Goal: Information Seeking & Learning: Learn about a topic

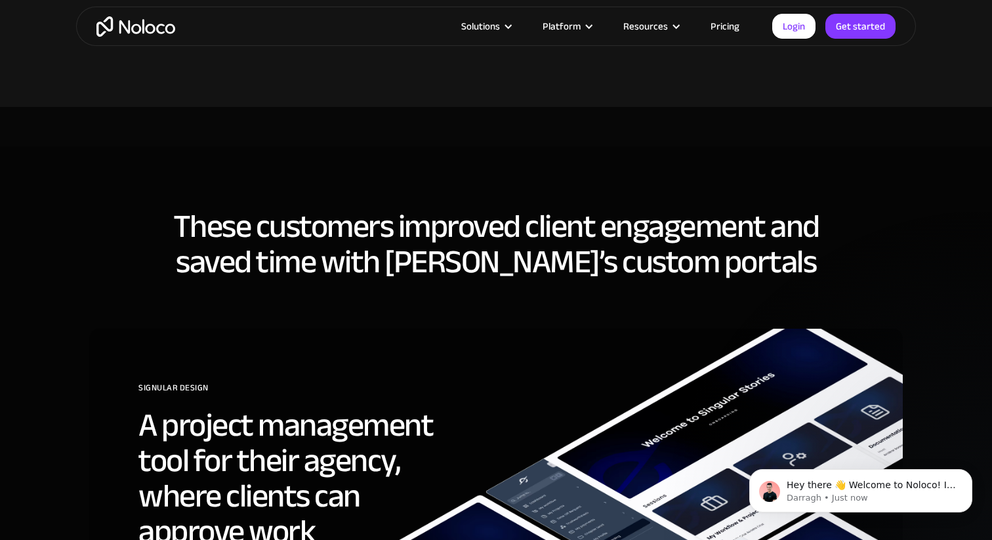
click at [408, 407] on h2 "A project management tool for their agency, where clients can approve work" at bounding box center [303, 478] width 331 height 142
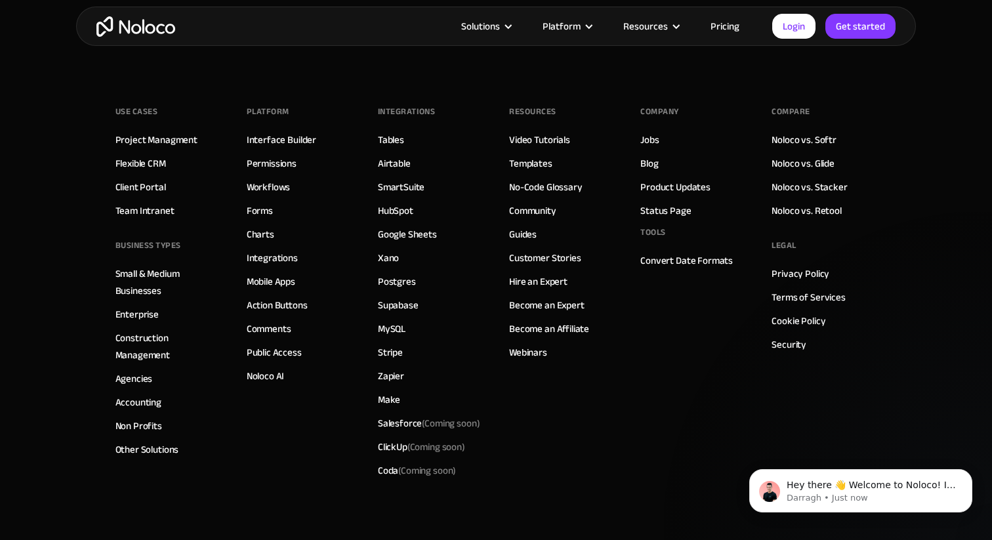
scroll to position [7288, 0]
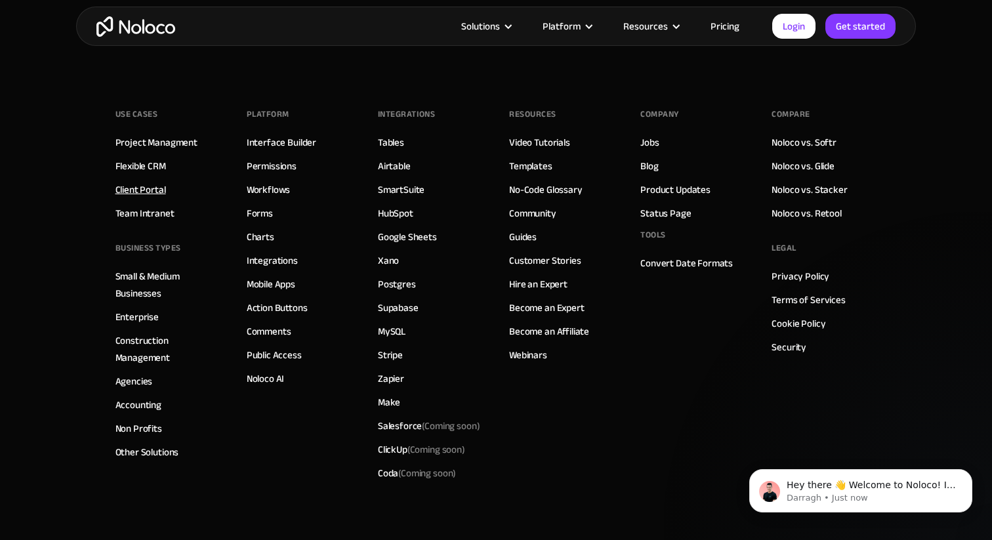
click at [148, 190] on link "Client Portal" at bounding box center [140, 189] width 51 height 17
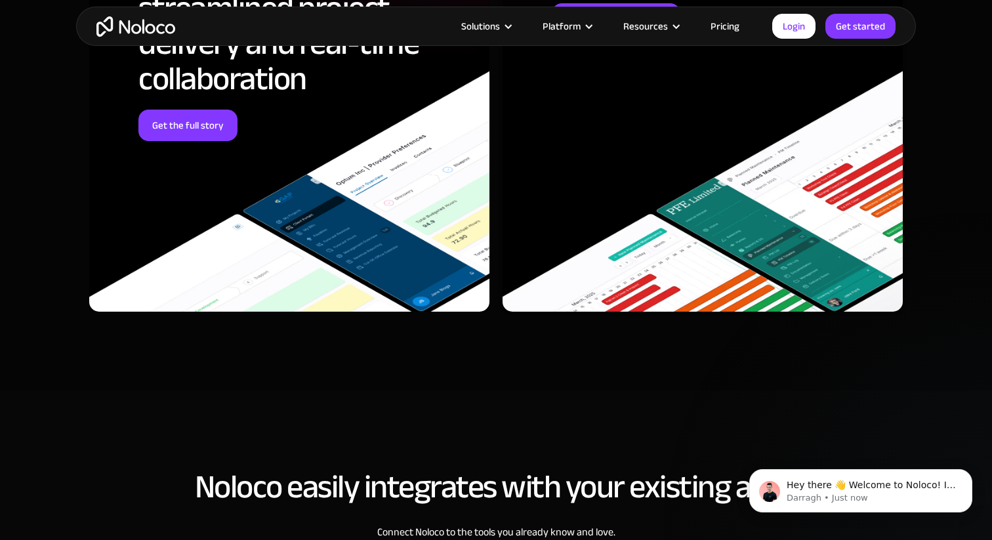
scroll to position [4803, 0]
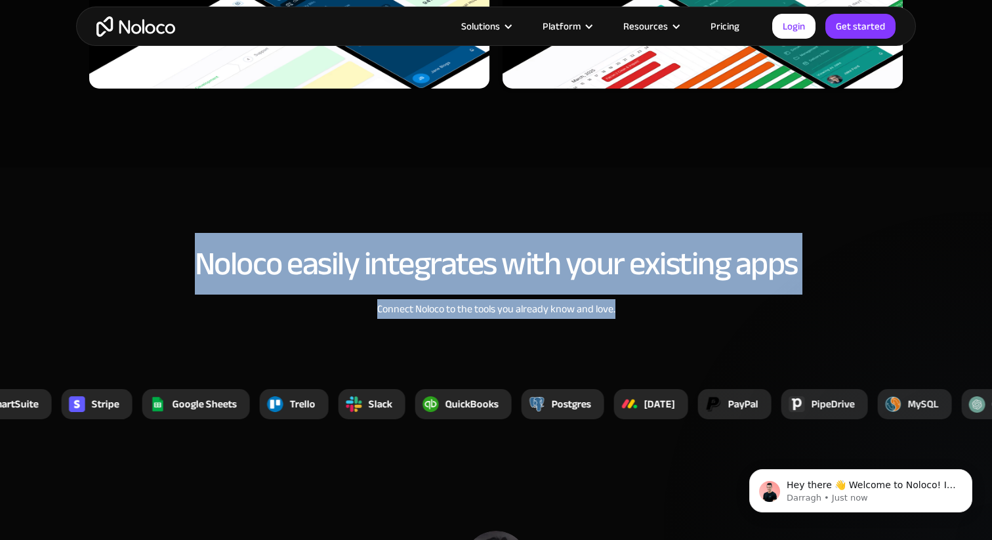
drag, startPoint x: 605, startPoint y: 314, endPoint x: 415, endPoint y: 222, distance: 211.5
click at [415, 222] on section "Noloco easily integrates with your existing apps Connect Noloco to the tools yo…" at bounding box center [496, 317] width 992 height 301
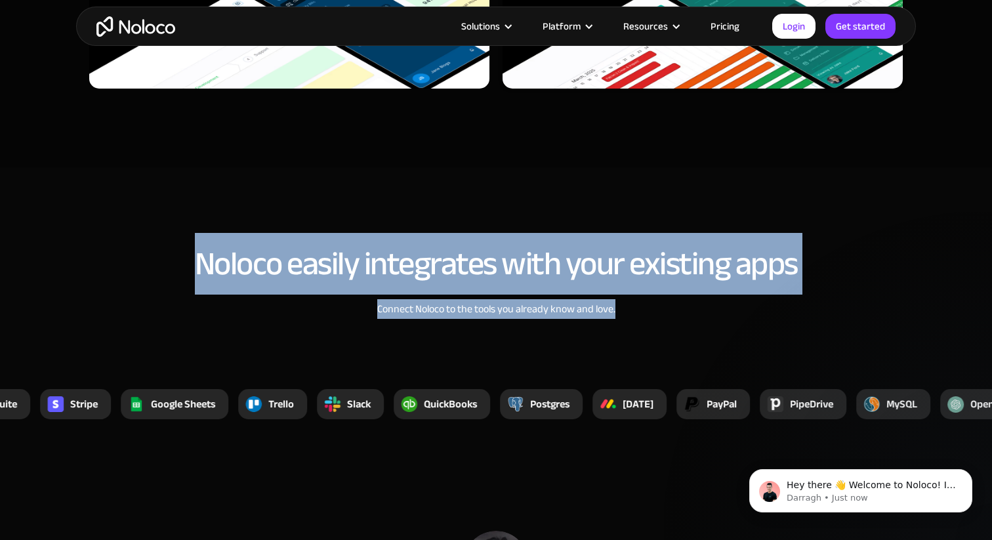
click at [319, 260] on h2 "Noloco easily integrates with your existing apps" at bounding box center [495, 263] width 813 height 35
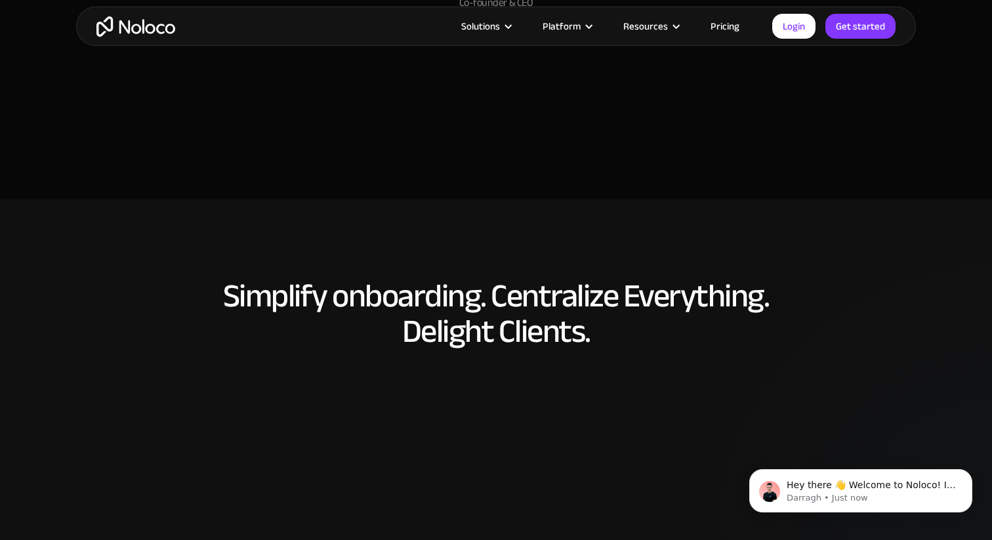
scroll to position [5549, 0]
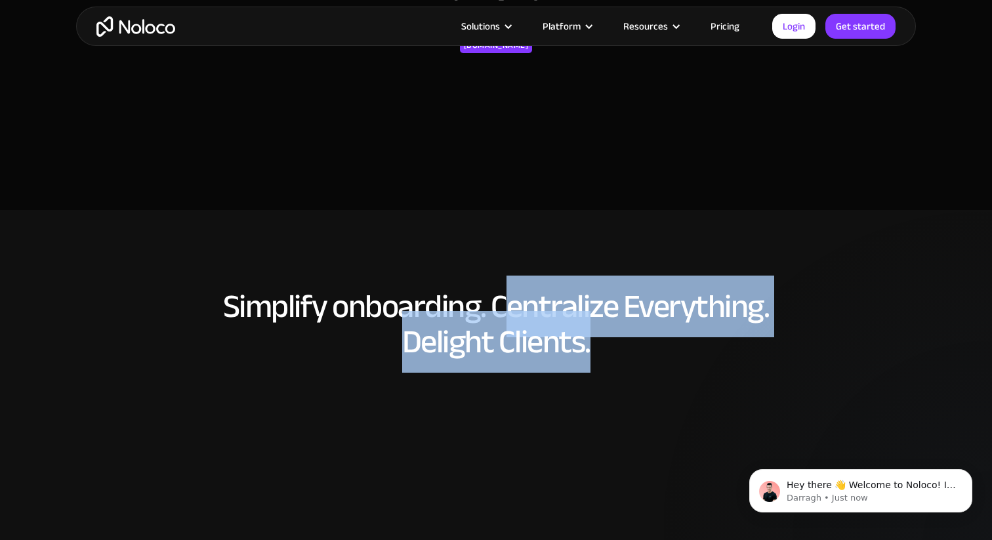
drag, startPoint x: 660, startPoint y: 339, endPoint x: 497, endPoint y: 304, distance: 166.3
click at [497, 304] on h2 "Simplify onboarding. Centralize Everything. Delight Clients." at bounding box center [495, 324] width 813 height 71
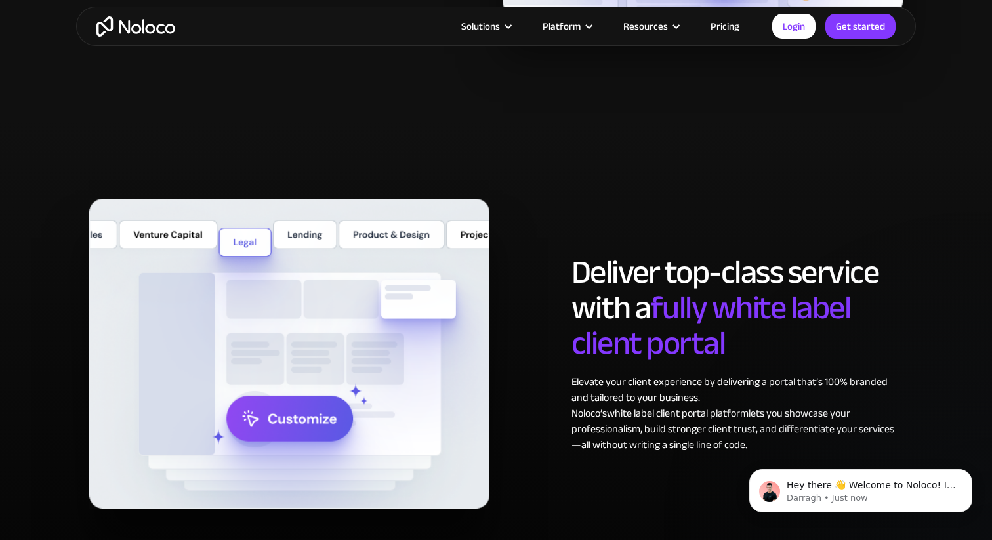
scroll to position [6304, 0]
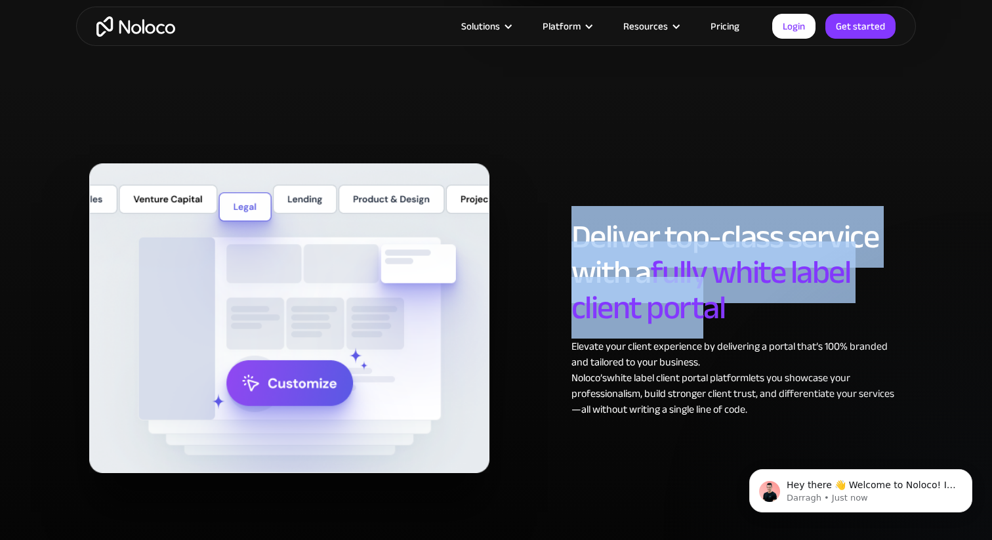
drag, startPoint x: 699, startPoint y: 302, endPoint x: 573, endPoint y: 157, distance: 191.5
click at [573, 157] on div "Deliver top-class service with a fully white label client portal Elevate your c…" at bounding box center [496, 331] width 840 height 362
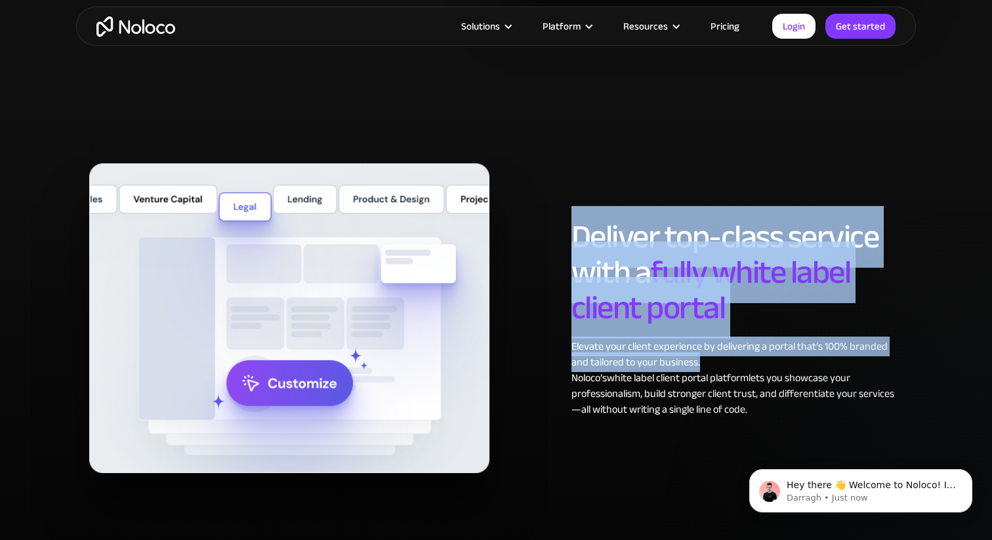
drag, startPoint x: 611, startPoint y: 223, endPoint x: 851, endPoint y: 357, distance: 275.4
click at [851, 357] on div "Deliver top-class service with a fully white label client portal Elevate your c…" at bounding box center [496, 318] width 826 height 310
click at [816, 338] on div "Elevate your client experience by delivering a portal that’s 100% branded and t…" at bounding box center [736, 377] width 331 height 79
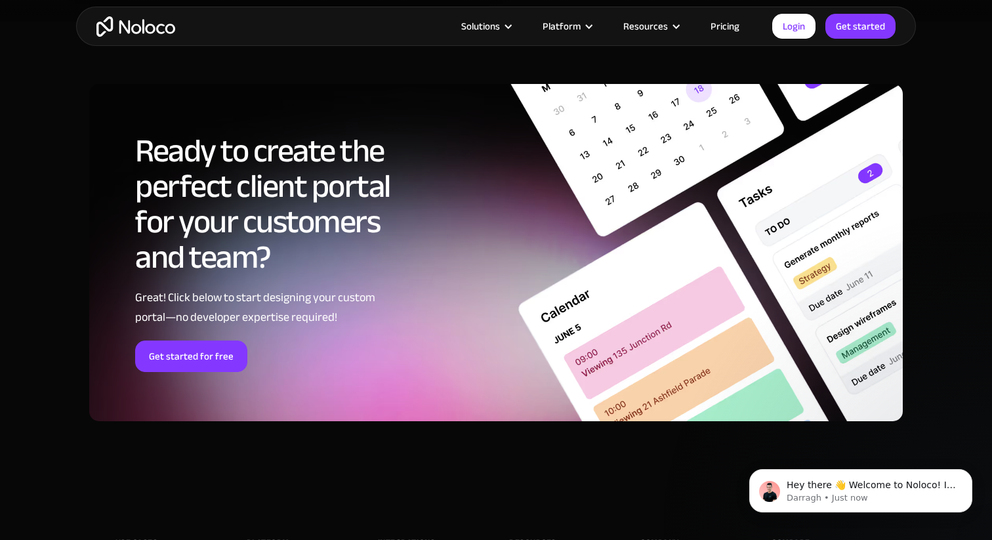
scroll to position [7379, 0]
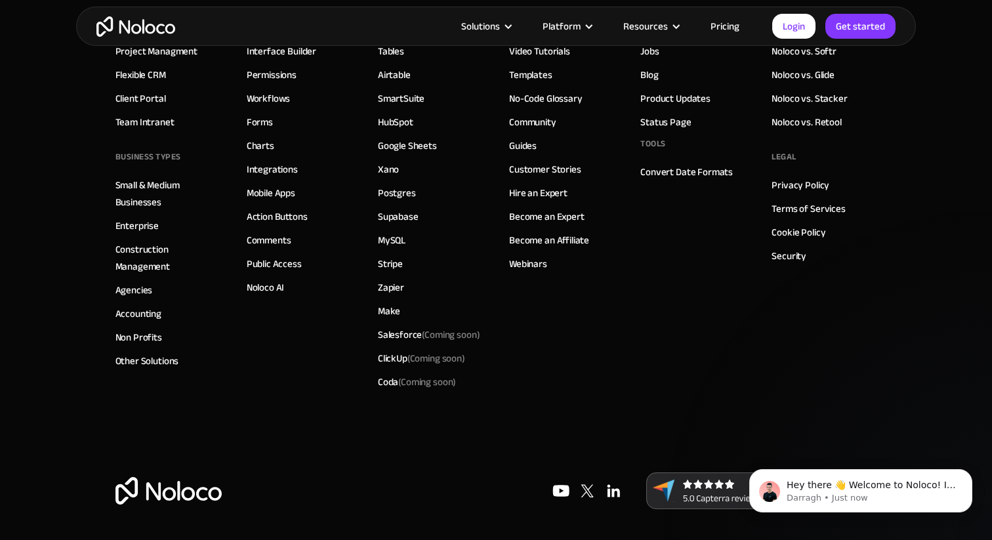
drag, startPoint x: 882, startPoint y: 539, endPoint x: 985, endPoint y: 552, distance: 103.7
click at [985, 528] on body "Hey there 👋 Welcome to Noloco! If you have any questions, just reply to this me…" at bounding box center [861, 487] width 252 height 81
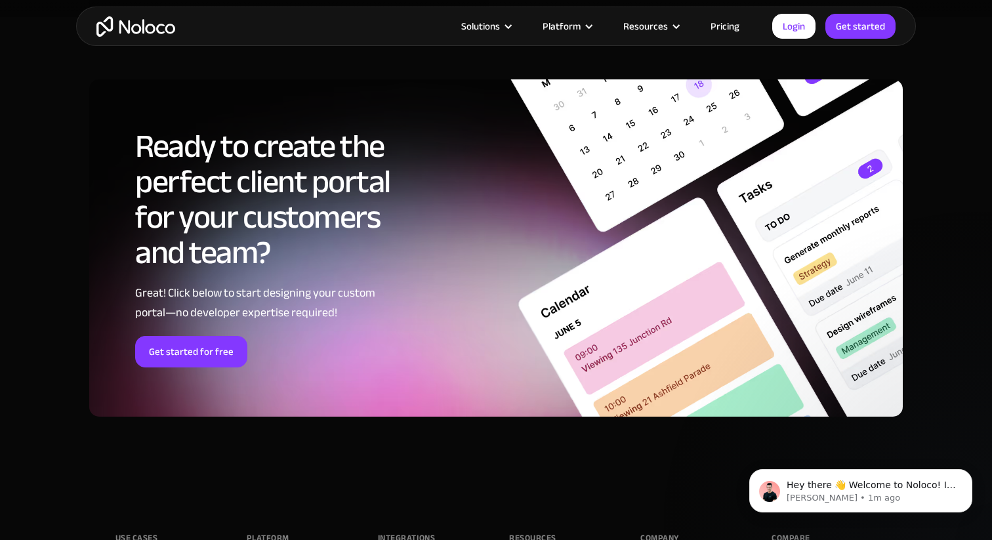
scroll to position [7225, 0]
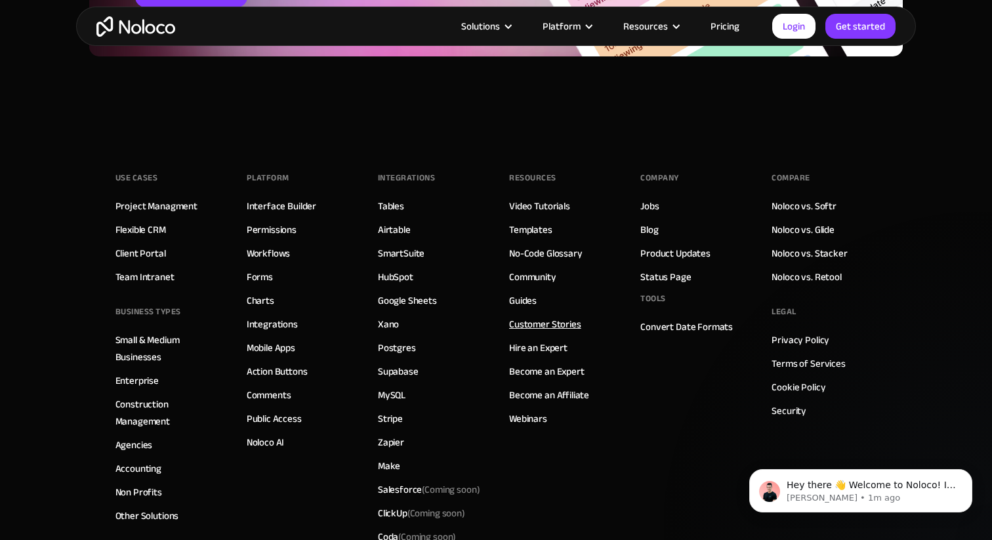
click at [529, 322] on link "Customer Stories" at bounding box center [545, 324] width 72 height 17
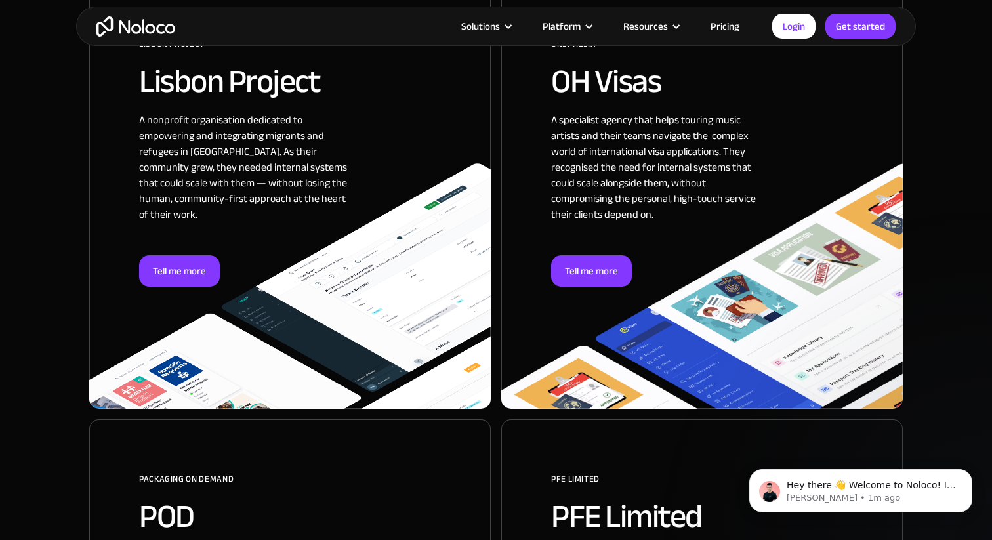
scroll to position [871, 0]
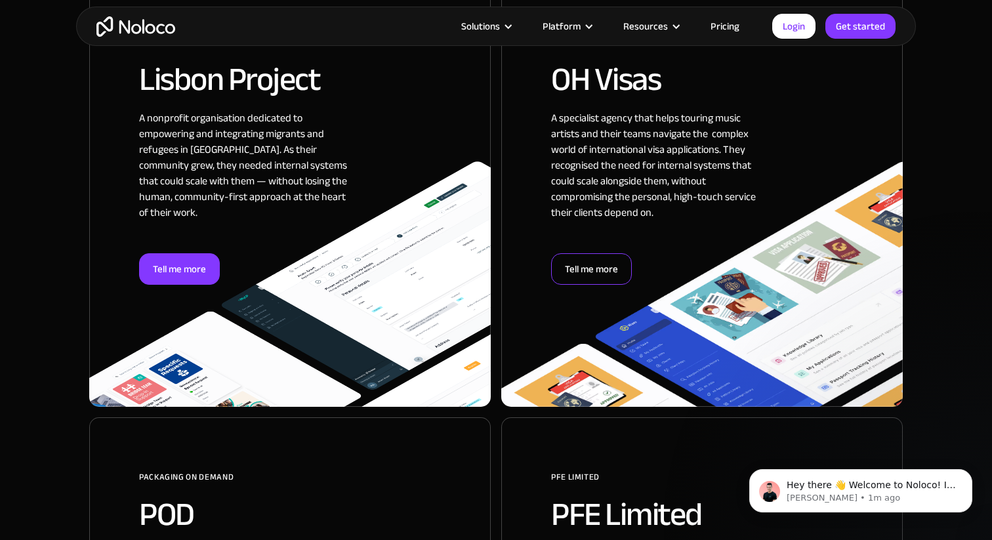
click at [584, 272] on div "Tell me more" at bounding box center [591, 268] width 81 height 31
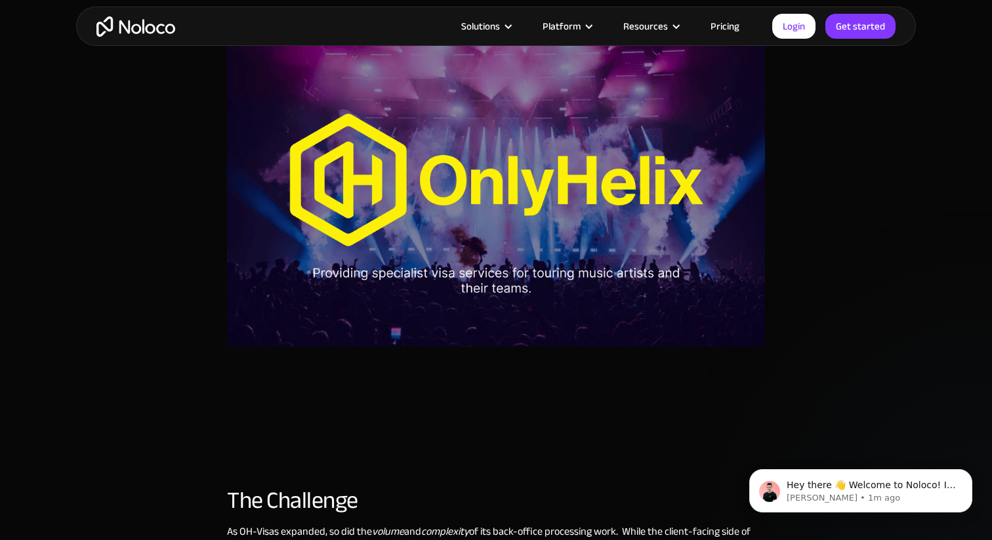
scroll to position [891, 0]
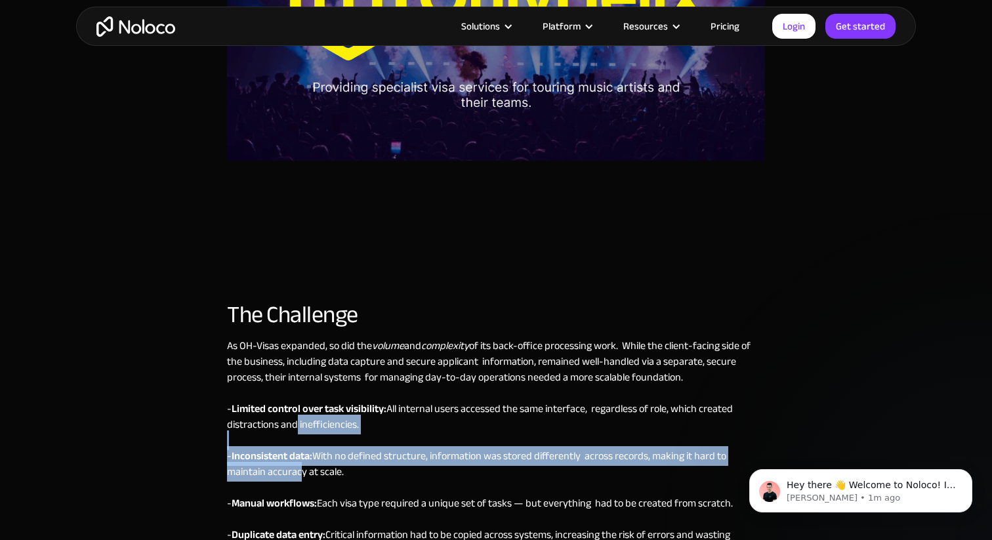
drag, startPoint x: 296, startPoint y: 415, endPoint x: 303, endPoint y: 465, distance: 50.4
click at [303, 465] on div "As OH-Visas expanded, so did the volume and complexity of its back-office proce…" at bounding box center [496, 464] width 538 height 253
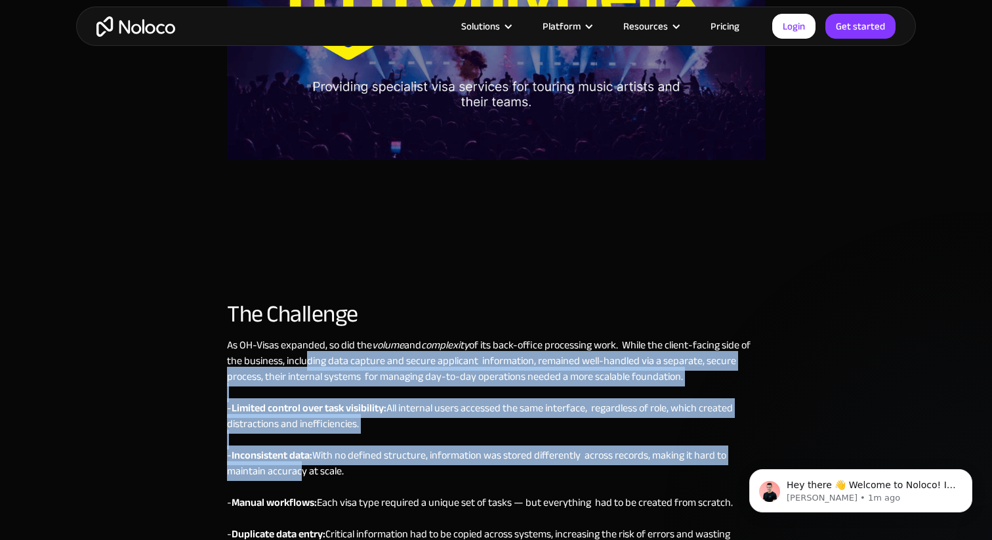
drag, startPoint x: 303, startPoint y: 465, endPoint x: 303, endPoint y: 367, distance: 98.4
click at [303, 367] on div "As OH-Visas expanded, so did the volume and complexity of its back-office proce…" at bounding box center [496, 463] width 538 height 253
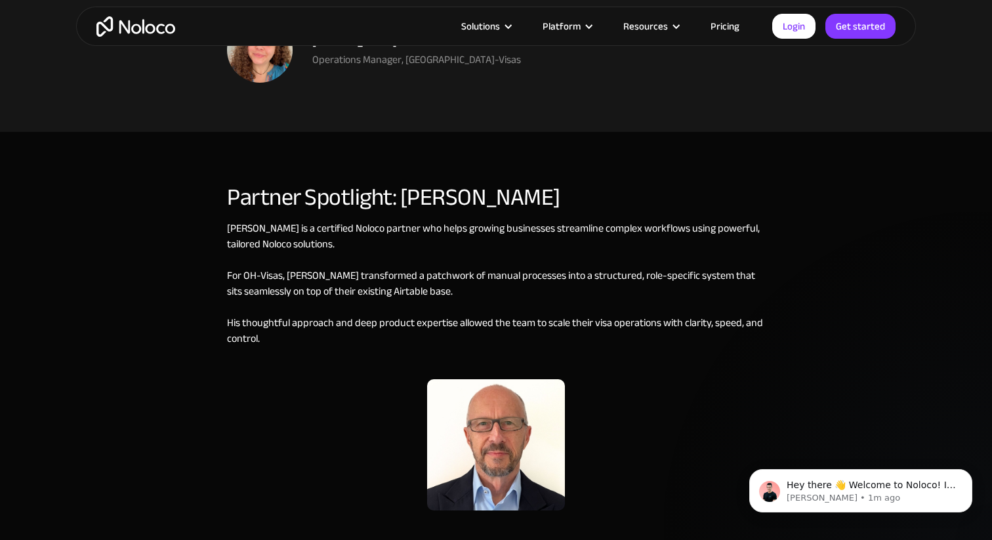
scroll to position [3090, 0]
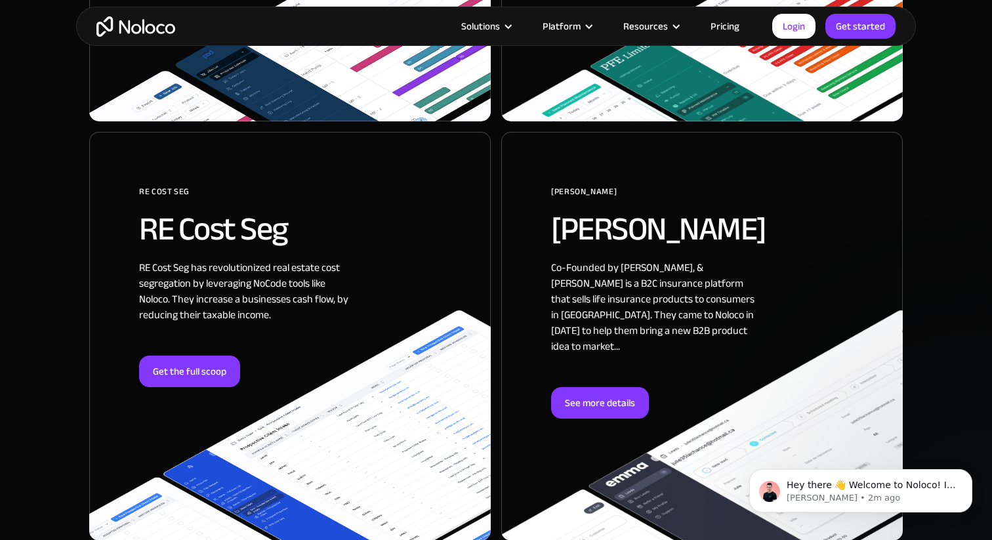
scroll to position [1688, 0]
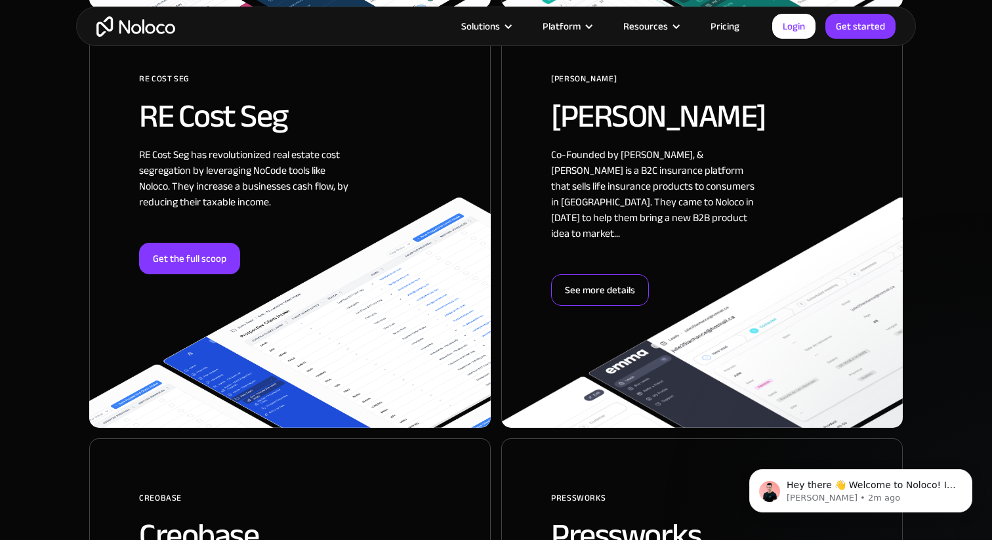
click at [601, 274] on div "See more details" at bounding box center [600, 289] width 98 height 31
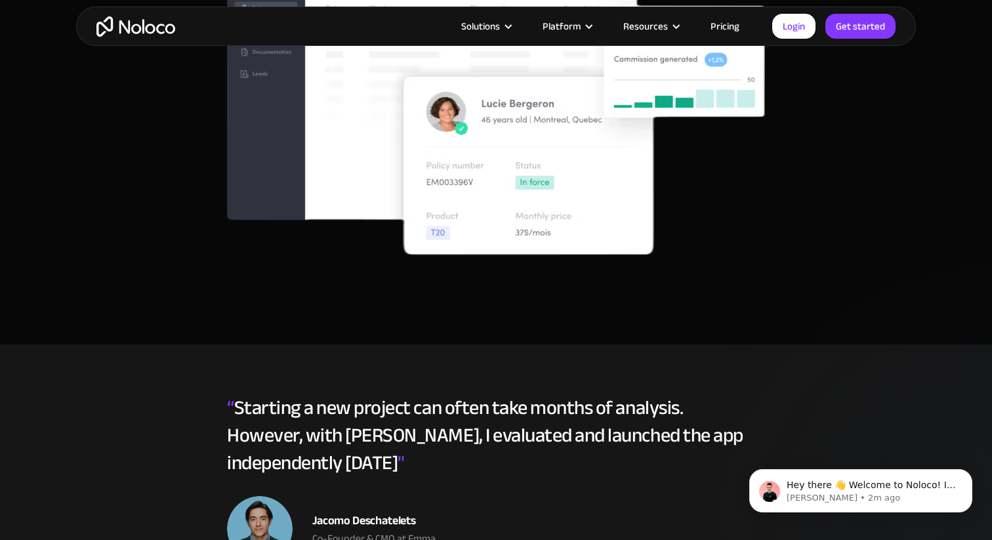
scroll to position [2339, 0]
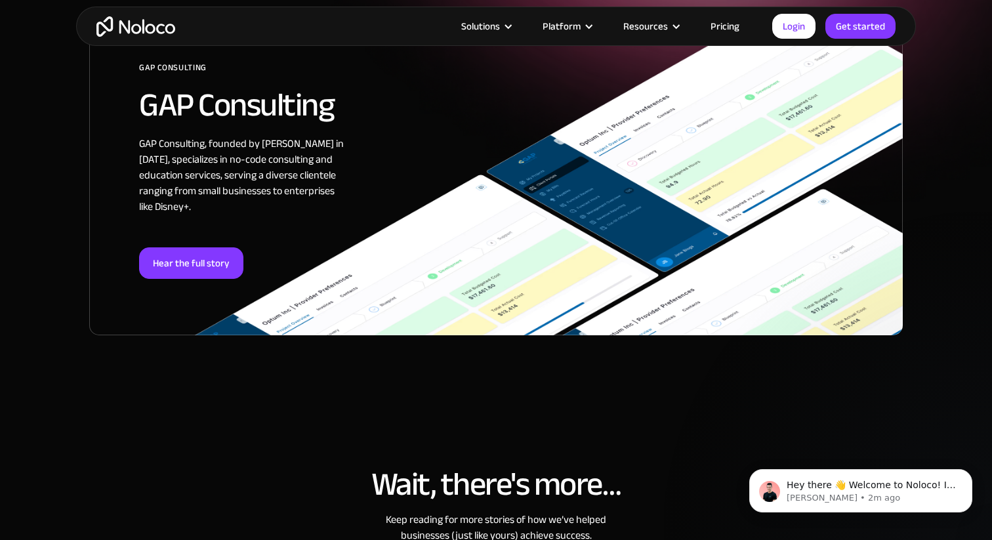
scroll to position [258, 0]
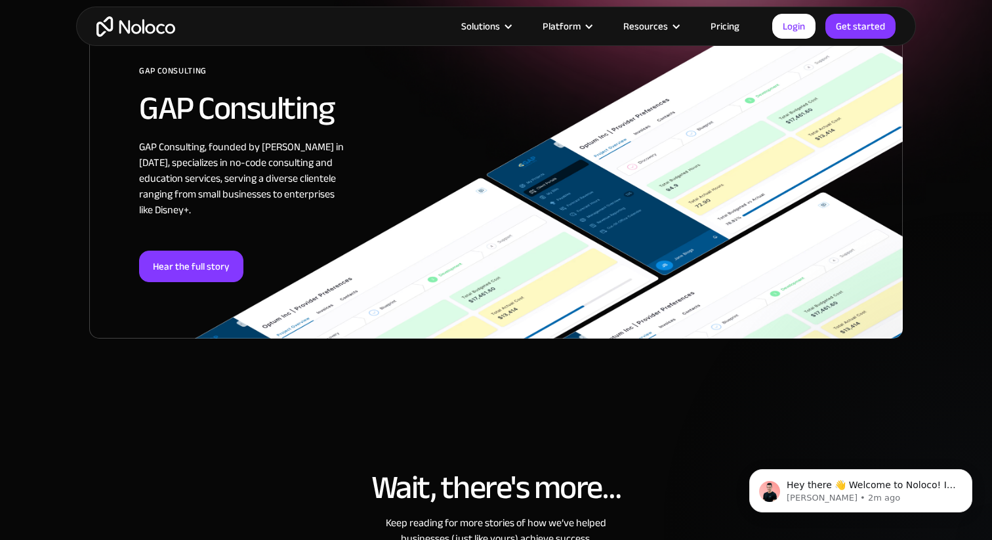
click at [240, 241] on div "GAP Consulting, founded by Gareth Pronovost in 2018, specializes in no-code con…" at bounding box center [244, 195] width 210 height 112
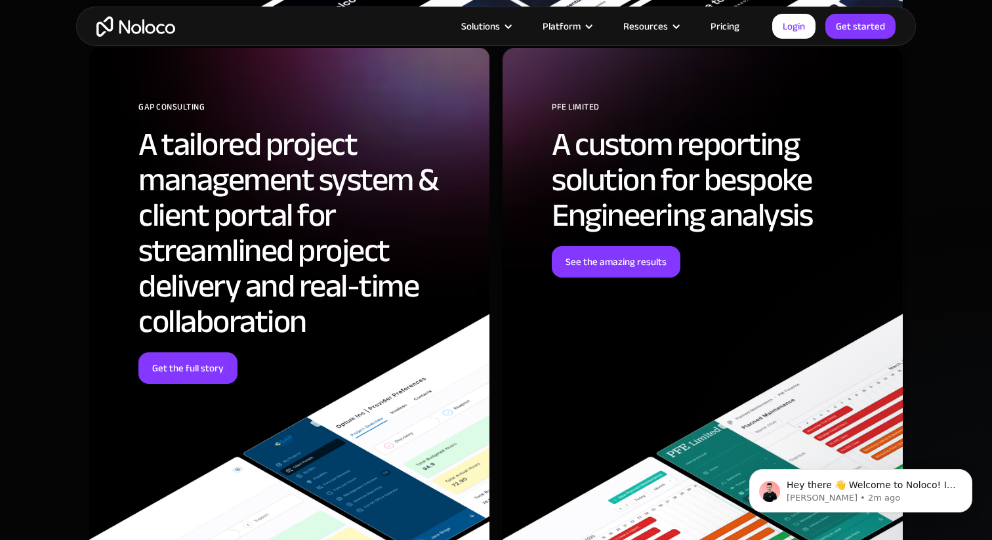
scroll to position [4891, 0]
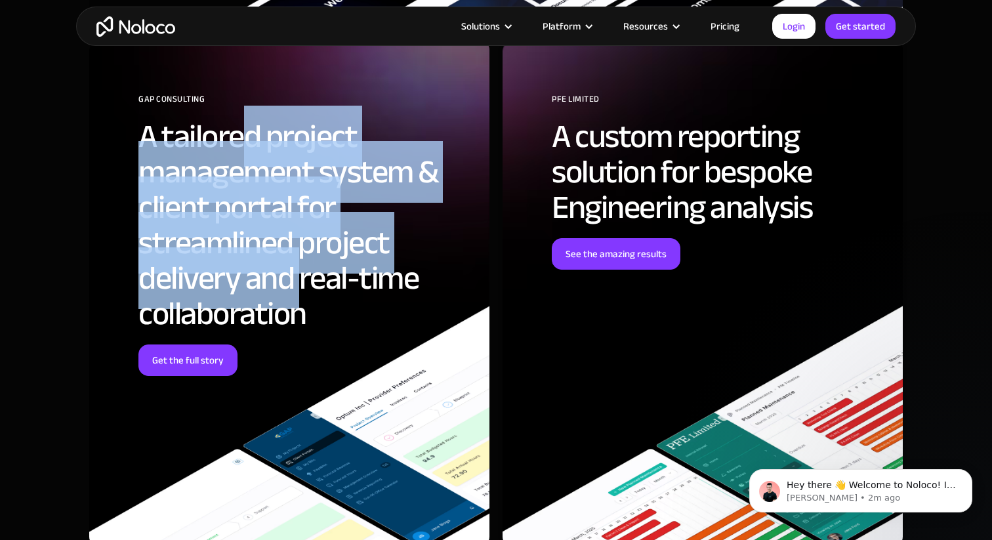
drag, startPoint x: 251, startPoint y: 135, endPoint x: 302, endPoint y: 296, distance: 168.5
click at [302, 296] on h2 "A tailored project management system & client portal for streamlined project de…" at bounding box center [303, 225] width 331 height 213
drag, startPoint x: 302, startPoint y: 296, endPoint x: 216, endPoint y: 165, distance: 155.9
click at [216, 165] on h2 "A tailored project management system & client portal for streamlined project de…" at bounding box center [303, 225] width 331 height 213
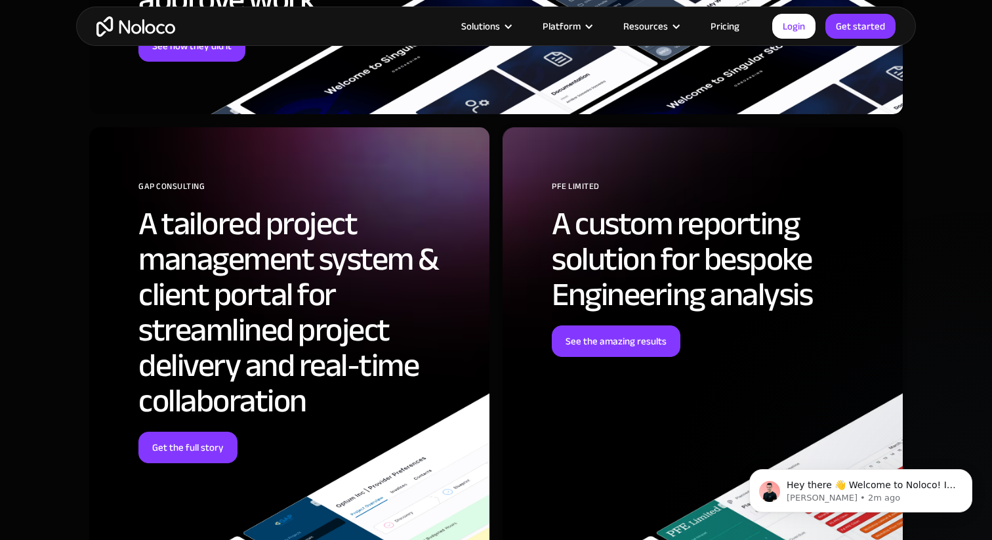
scroll to position [4807, 0]
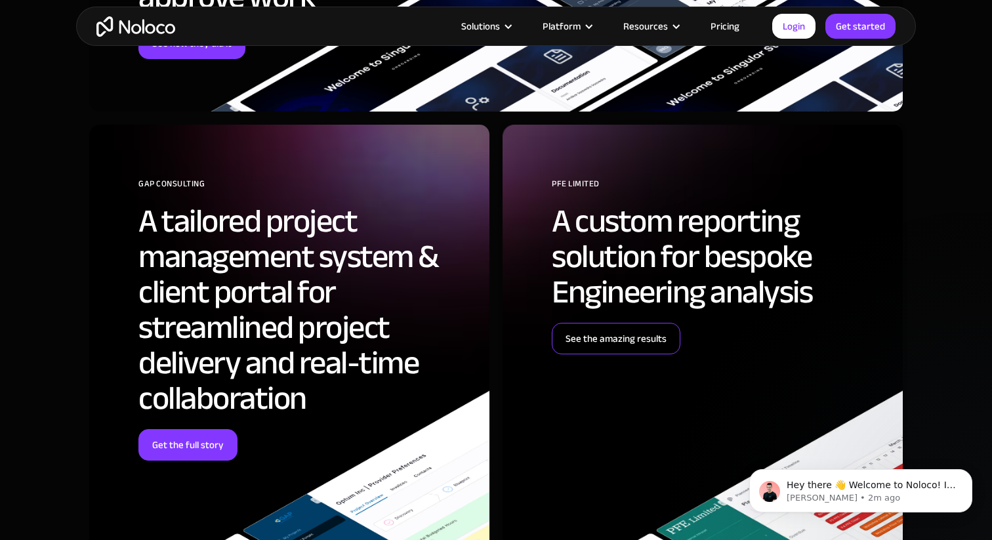
click at [649, 339] on link "See the amazing results" at bounding box center [616, 338] width 129 height 31
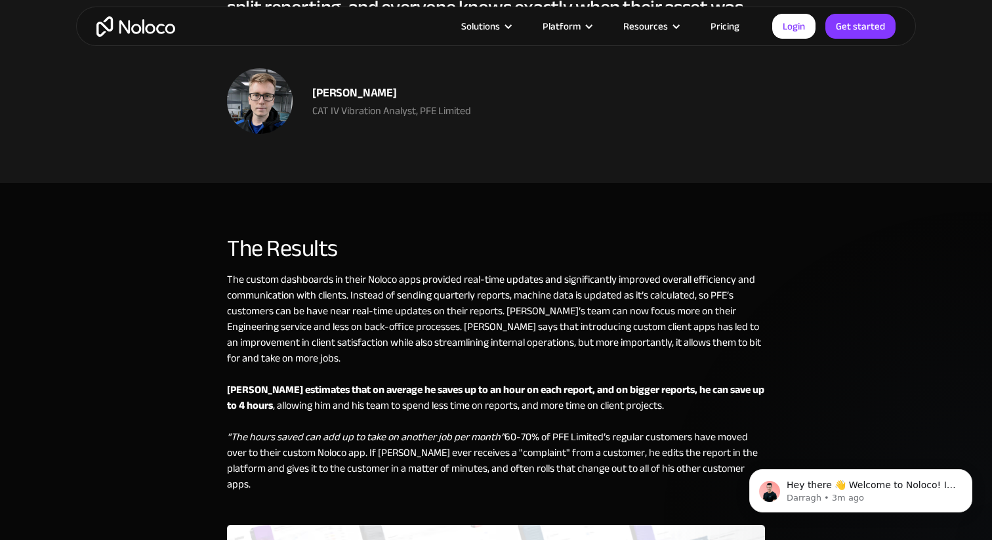
scroll to position [2676, 0]
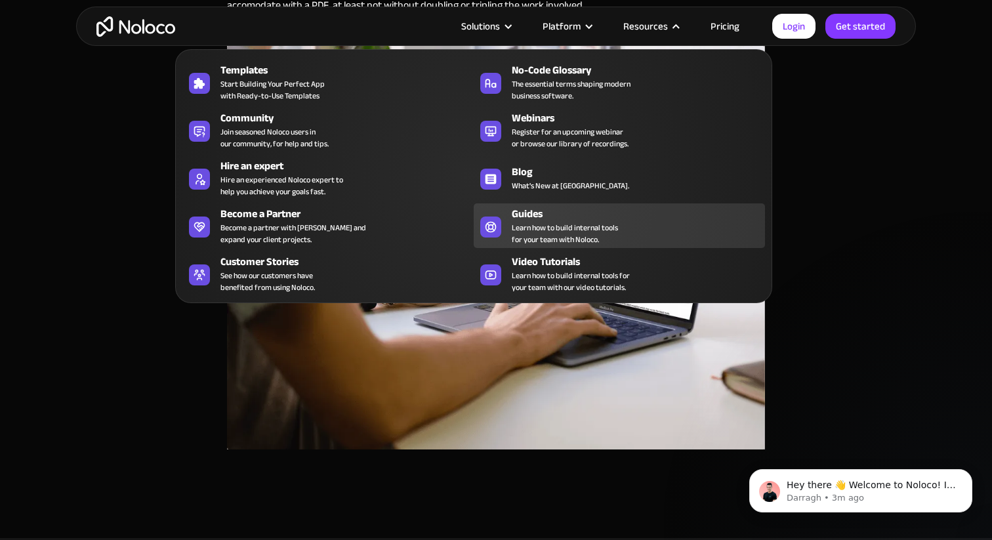
click at [541, 230] on span "Learn how to build internal tools for your team with Noloco." at bounding box center [565, 234] width 106 height 24
